Goal: Find specific page/section: Find specific page/section

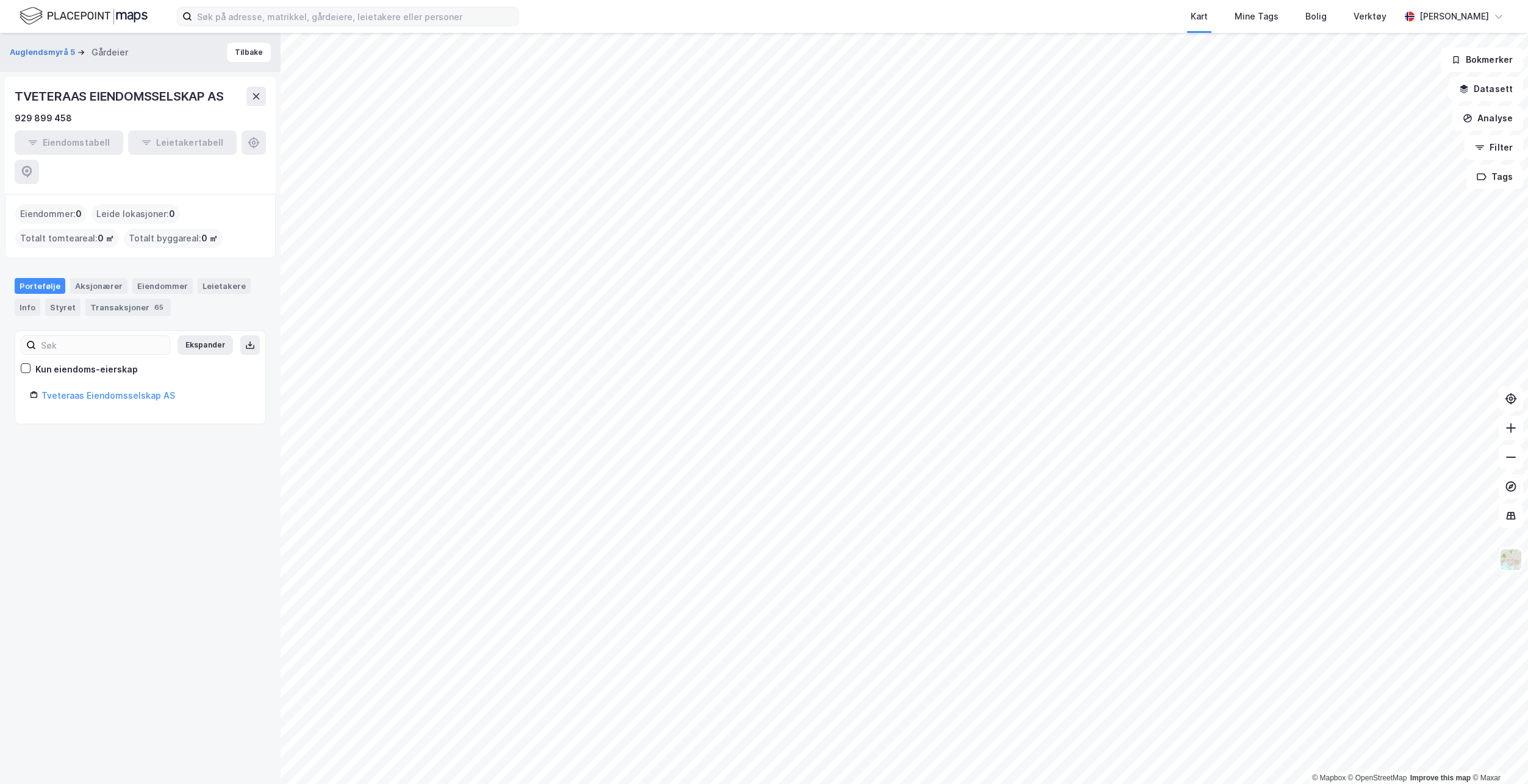
click at [358, 25] on label at bounding box center [347, 16] width 341 height 19
click at [358, 25] on input at bounding box center [355, 16] width 326 height 19
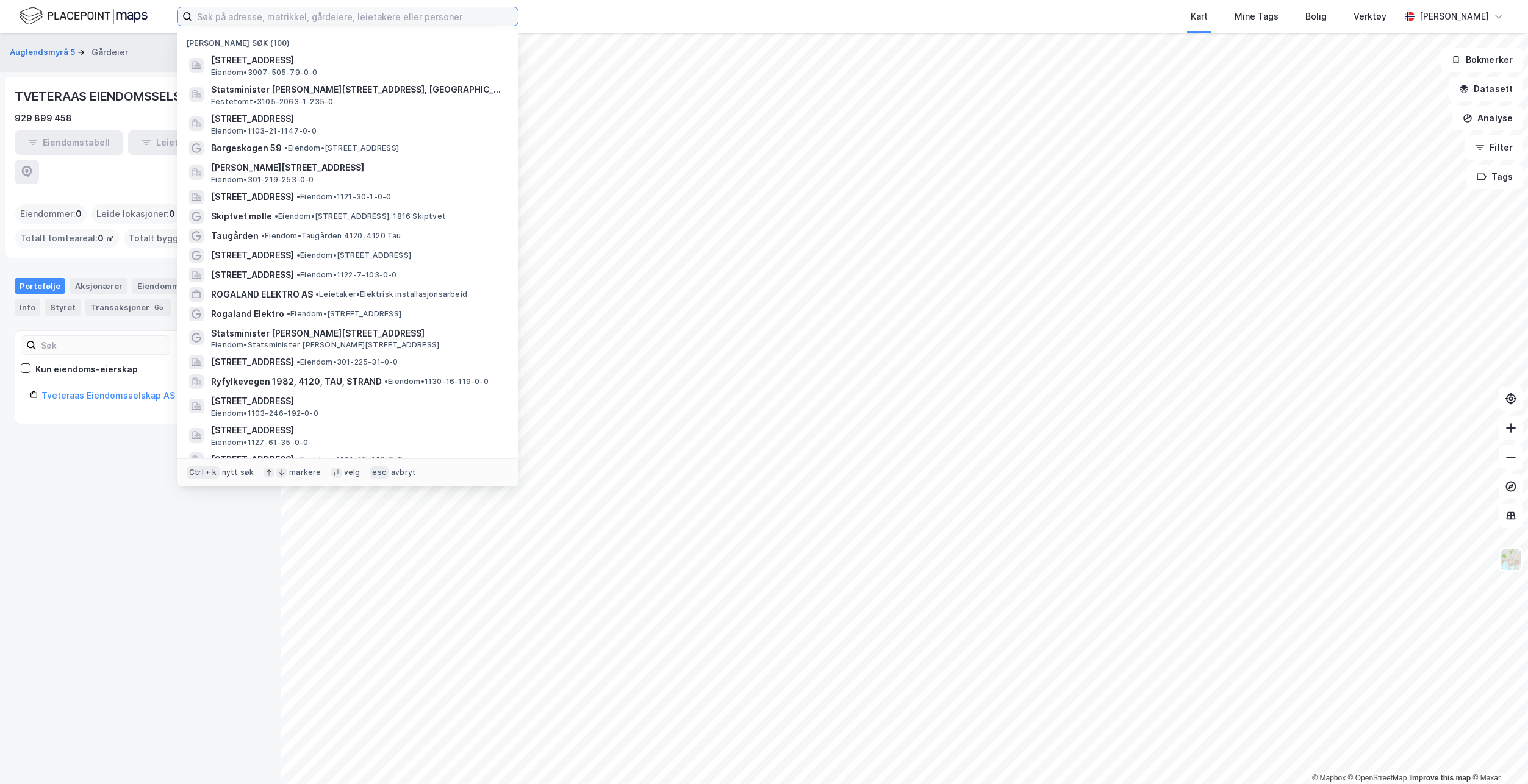
click at [358, 17] on input at bounding box center [355, 16] width 326 height 19
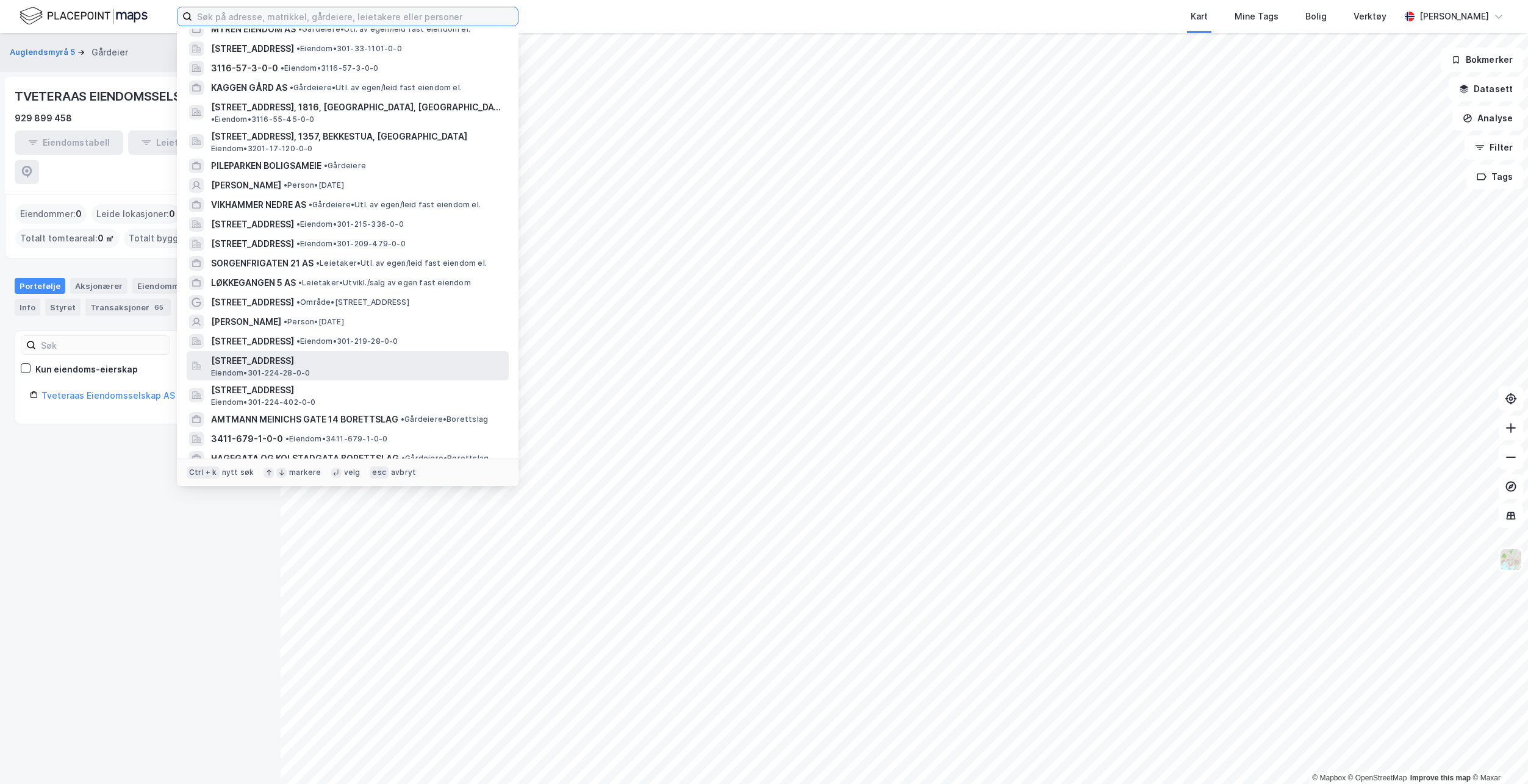
scroll to position [549, 0]
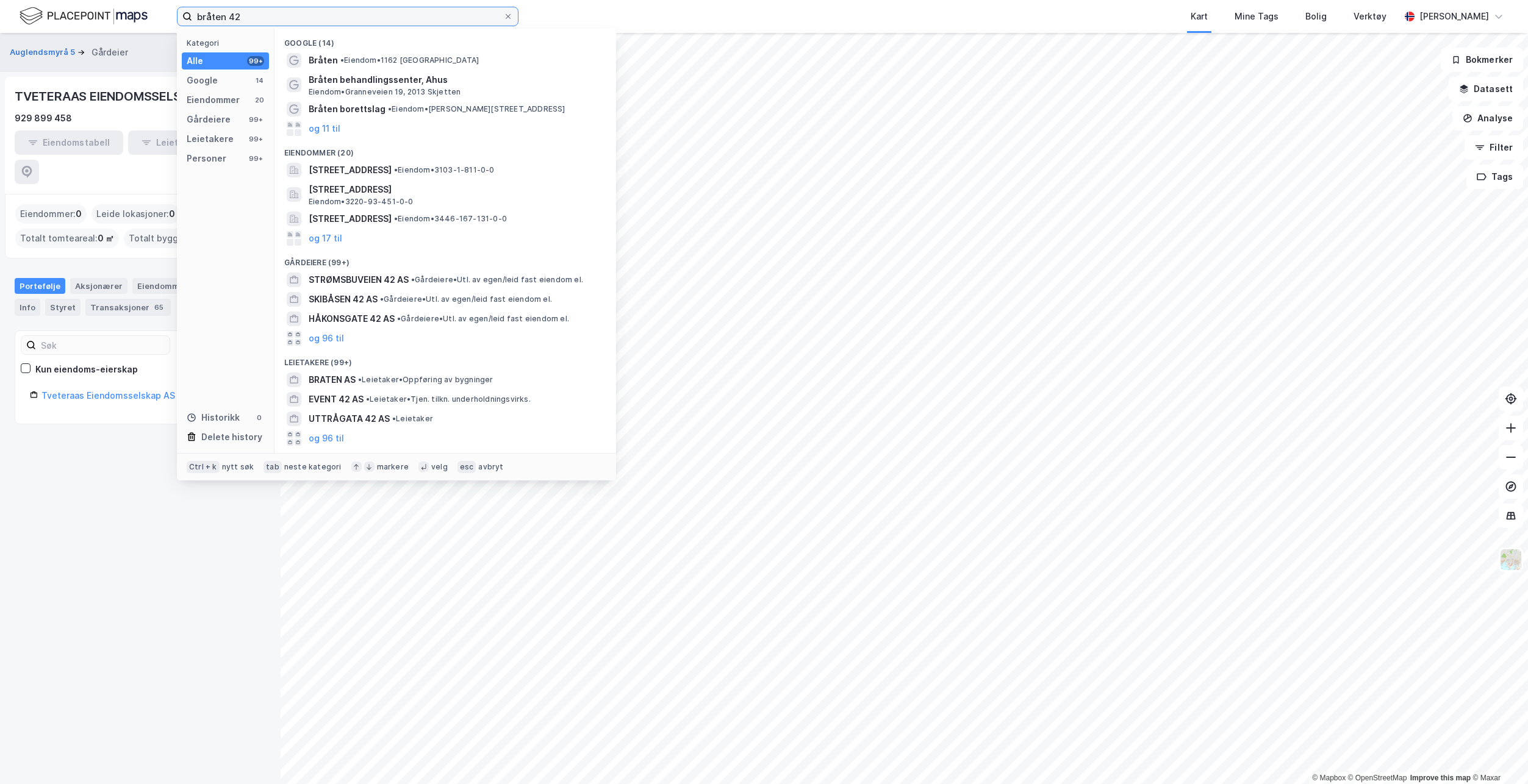
type input "bråten 42"
click at [148, 505] on div "Auglendsmyrå 5 Gårdeier Tilbake TVETERAAS EIENDOMSSELSKAP AS 929 899 458 Eiendo…" at bounding box center [140, 408] width 281 height 751
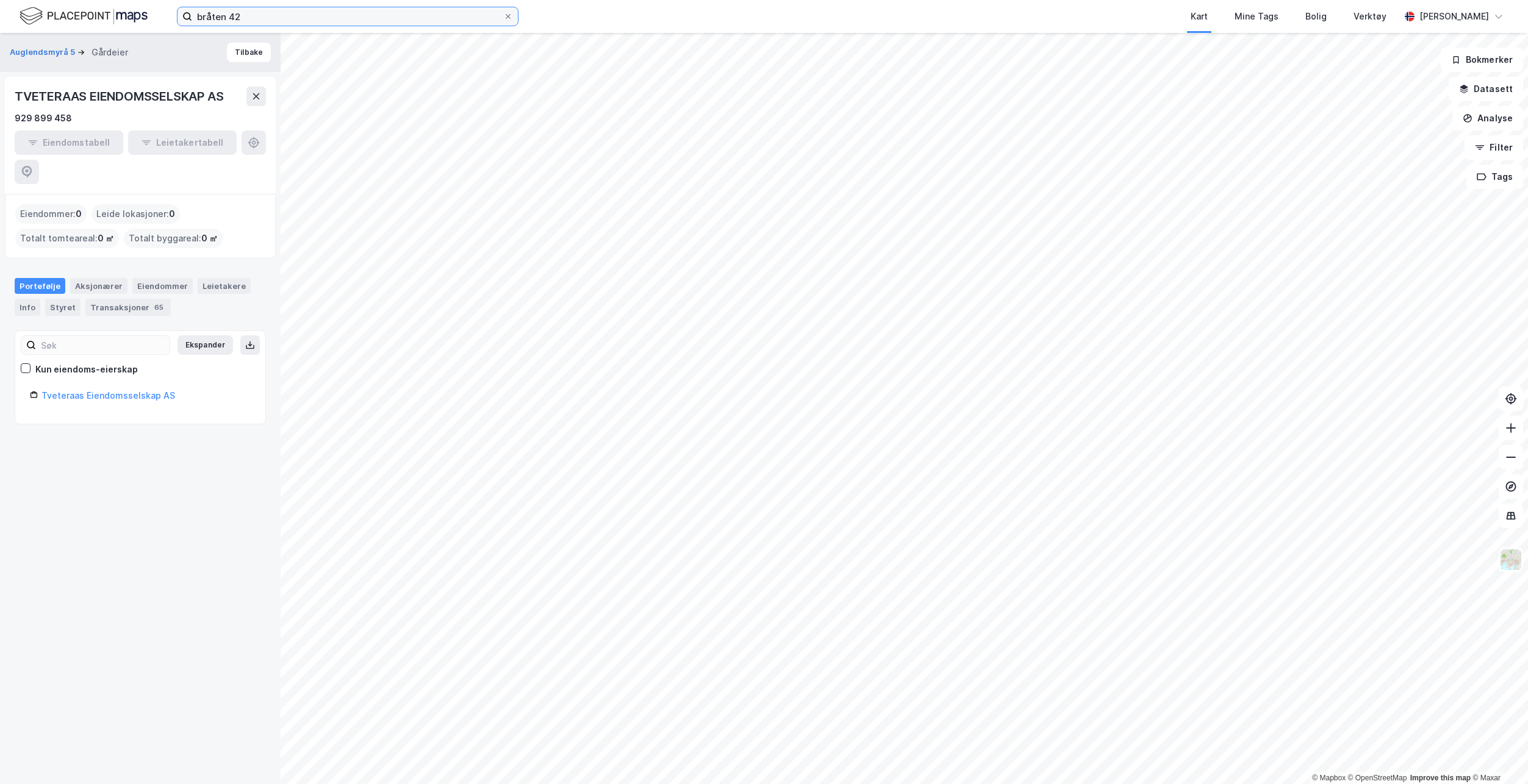
click at [264, 17] on input "bråten 42" at bounding box center [347, 16] width 311 height 19
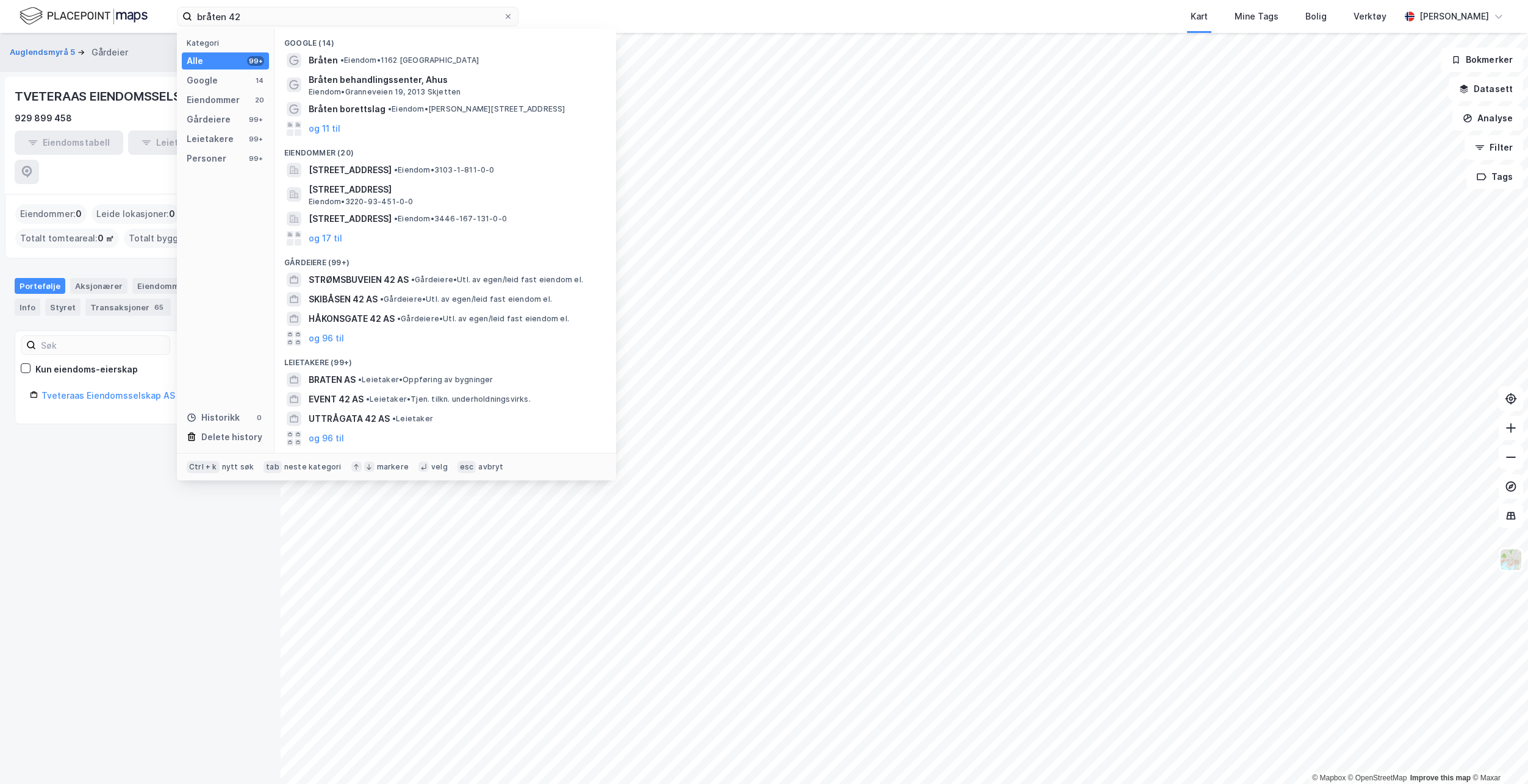
click at [102, 16] on img at bounding box center [83, 16] width 128 height 21
